Goal: Communication & Community: Answer question/provide support

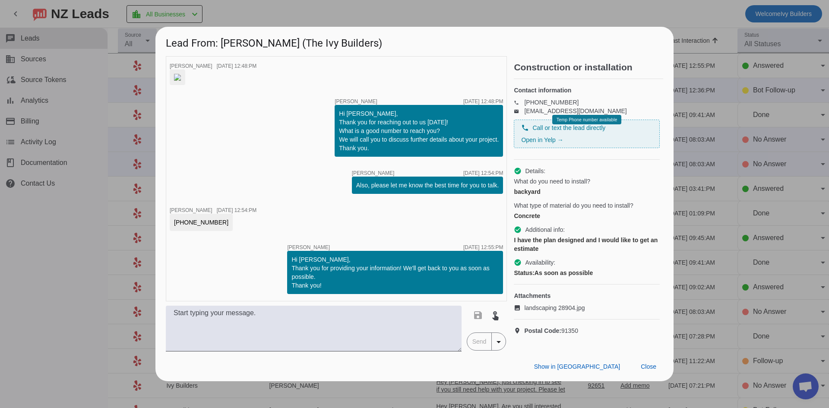
scroll to position [9, 0]
click at [181, 80] on img at bounding box center [177, 77] width 7 height 7
click at [181, 74] on img at bounding box center [177, 77] width 7 height 7
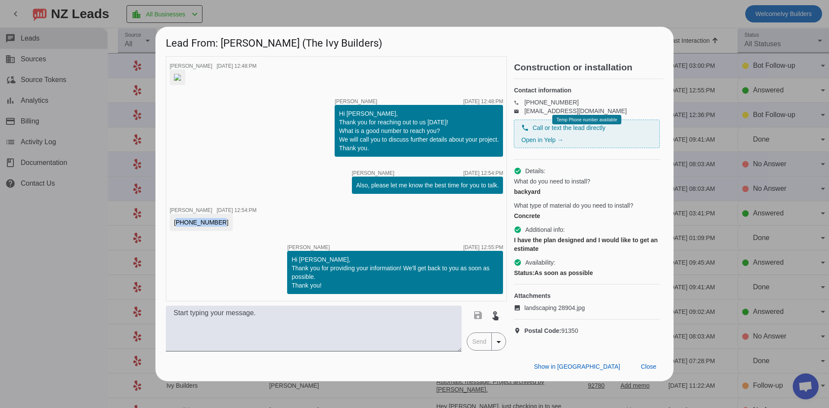
drag, startPoint x: 173, startPoint y: 257, endPoint x: 216, endPoint y: 256, distance: 43.2
click at [216, 231] on div "[PHONE_NUMBER]" at bounding box center [213, 222] width 87 height 17
copy div "[PHONE_NUMBER]"
click at [650, 370] on span "Close" at bounding box center [649, 366] width 16 height 7
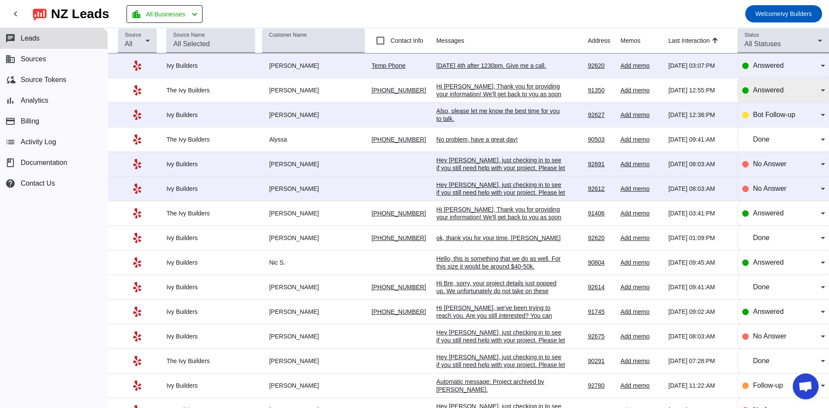
click at [753, 89] on span "Answered" at bounding box center [768, 89] width 31 height 7
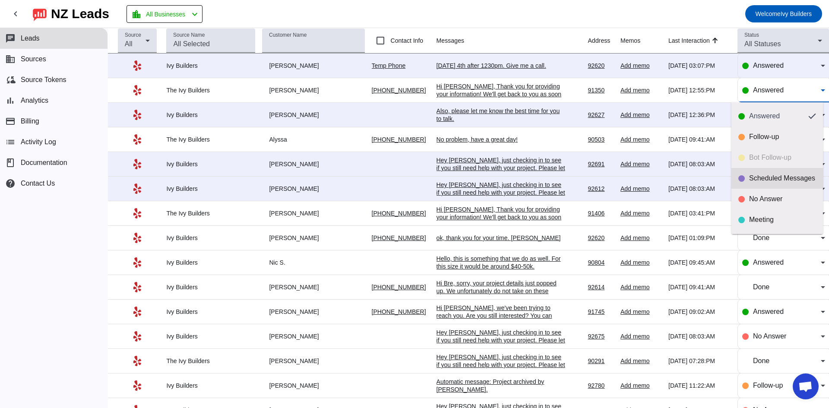
scroll to position [20, 0]
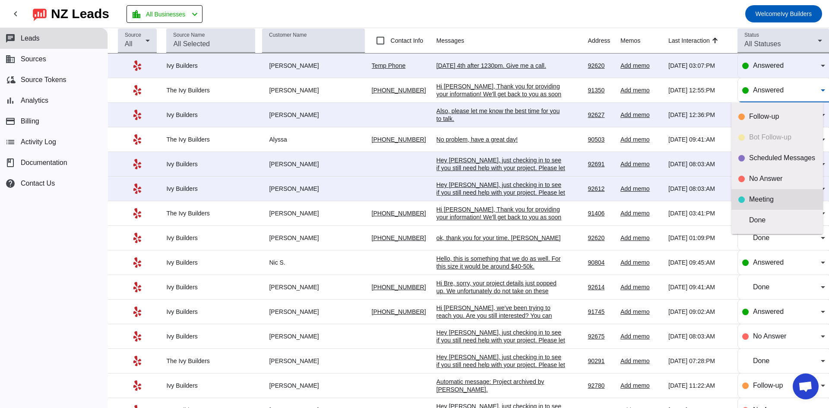
click at [793, 198] on div "Meeting" at bounding box center [782, 199] width 67 height 9
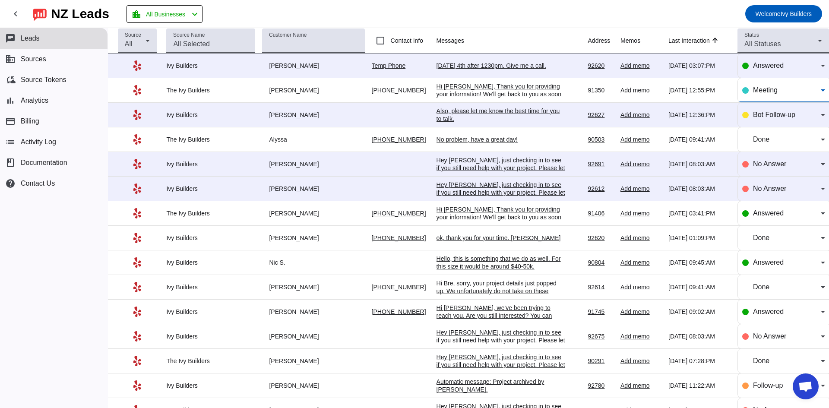
click at [456, 111] on div "Also, please let me know the best time for you to talk.​" at bounding box center [500, 115] width 129 height 16
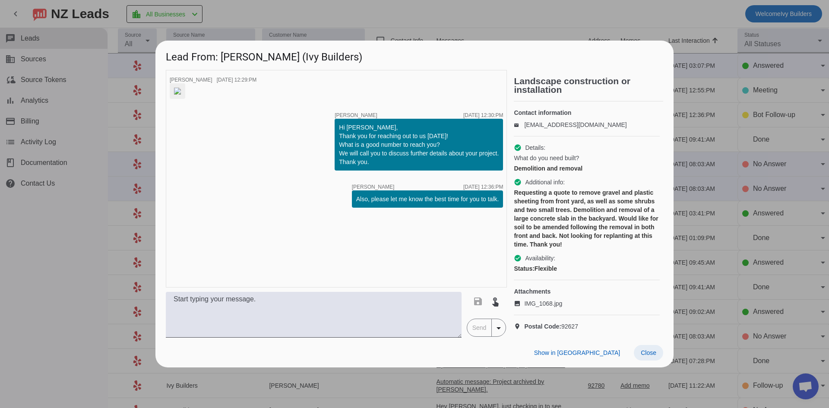
click at [644, 360] on span at bounding box center [648, 353] width 29 height 16
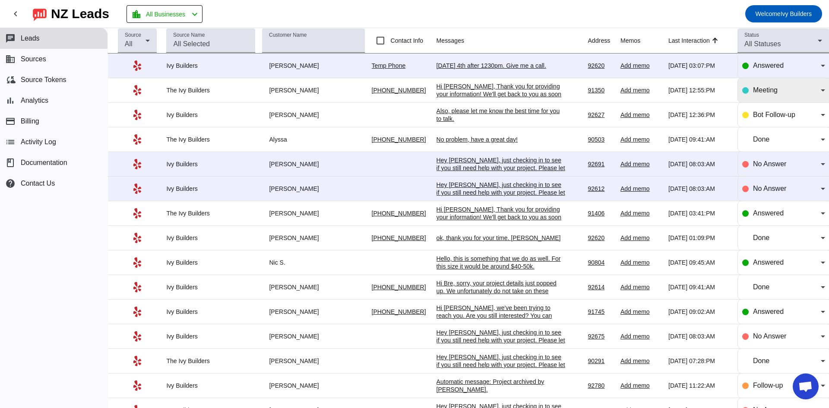
click at [763, 89] on span "Meeting" at bounding box center [765, 89] width 25 height 7
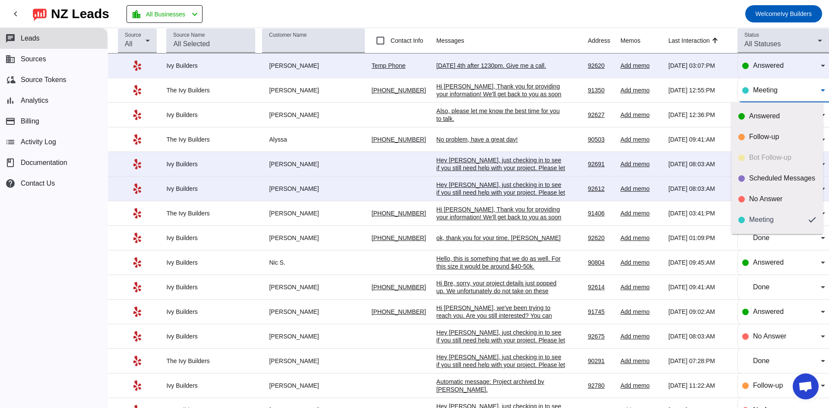
click at [761, 85] on div at bounding box center [414, 204] width 829 height 408
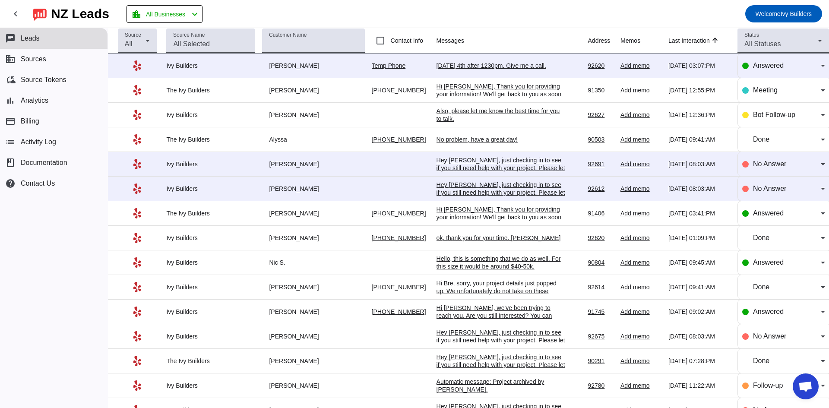
click at [469, 66] on div "[DATE] 4th after 1230pm. Give me a call." at bounding box center [500, 66] width 129 height 8
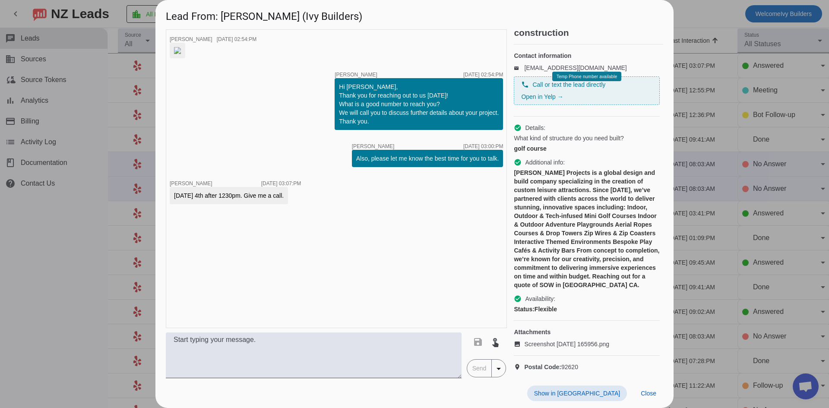
scroll to position [40, 0]
click at [654, 395] on span "Close" at bounding box center [649, 393] width 16 height 7
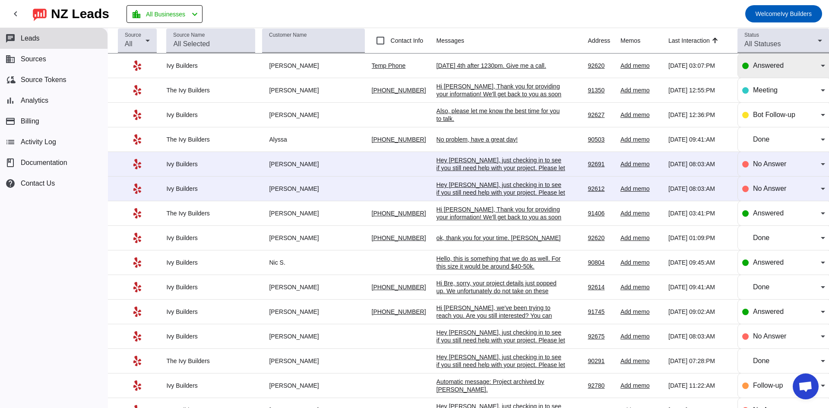
click at [772, 64] on span "Answered" at bounding box center [768, 65] width 31 height 7
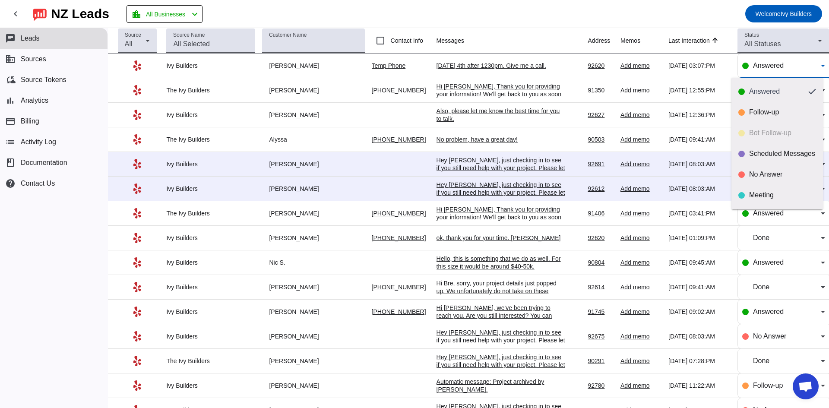
scroll to position [20, 0]
click at [761, 200] on mat-option "Done" at bounding box center [777, 195] width 92 height 21
